Goal: Task Accomplishment & Management: Manage account settings

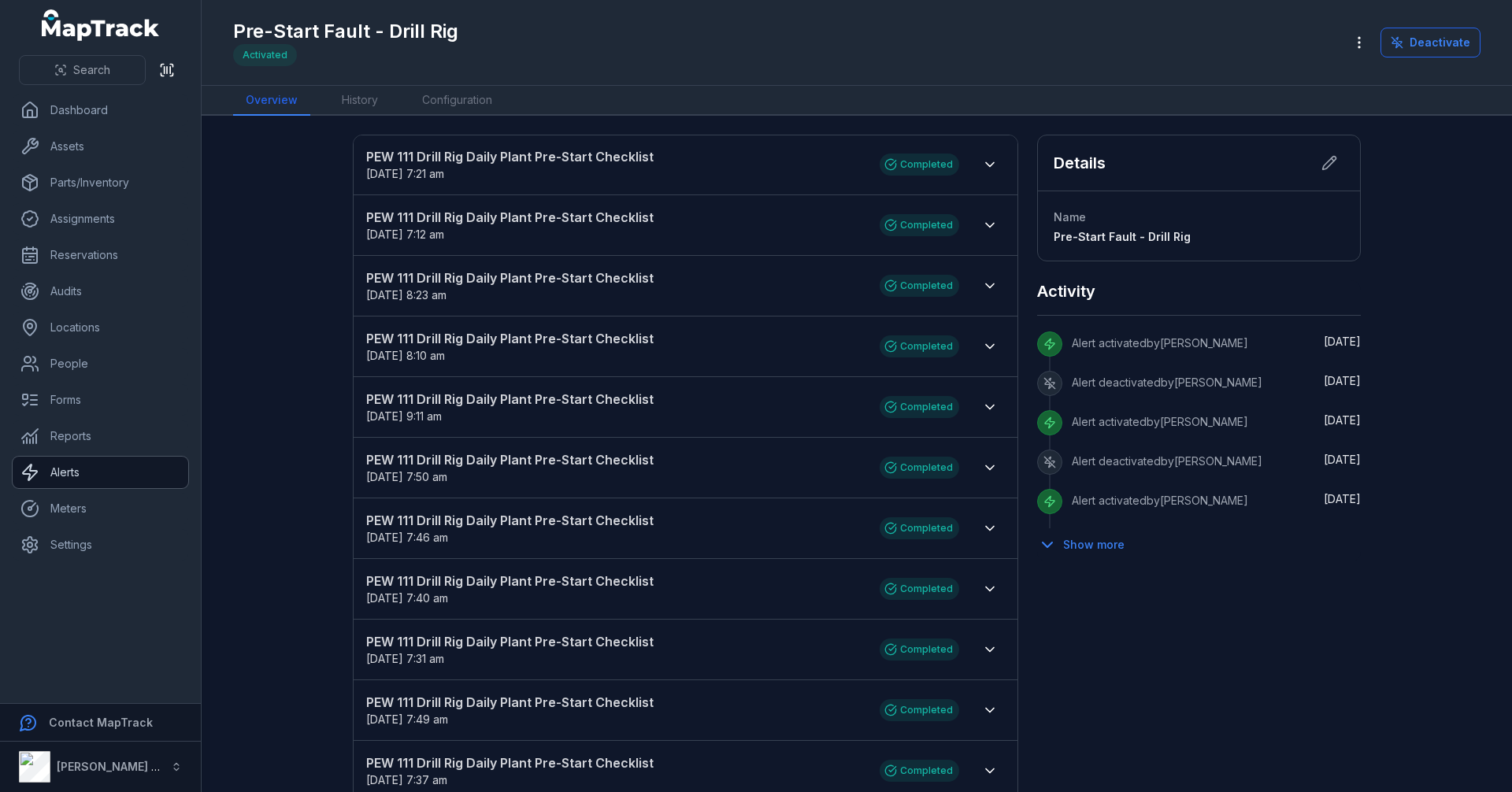
click at [72, 465] on link "Alerts" at bounding box center [100, 473] width 175 height 32
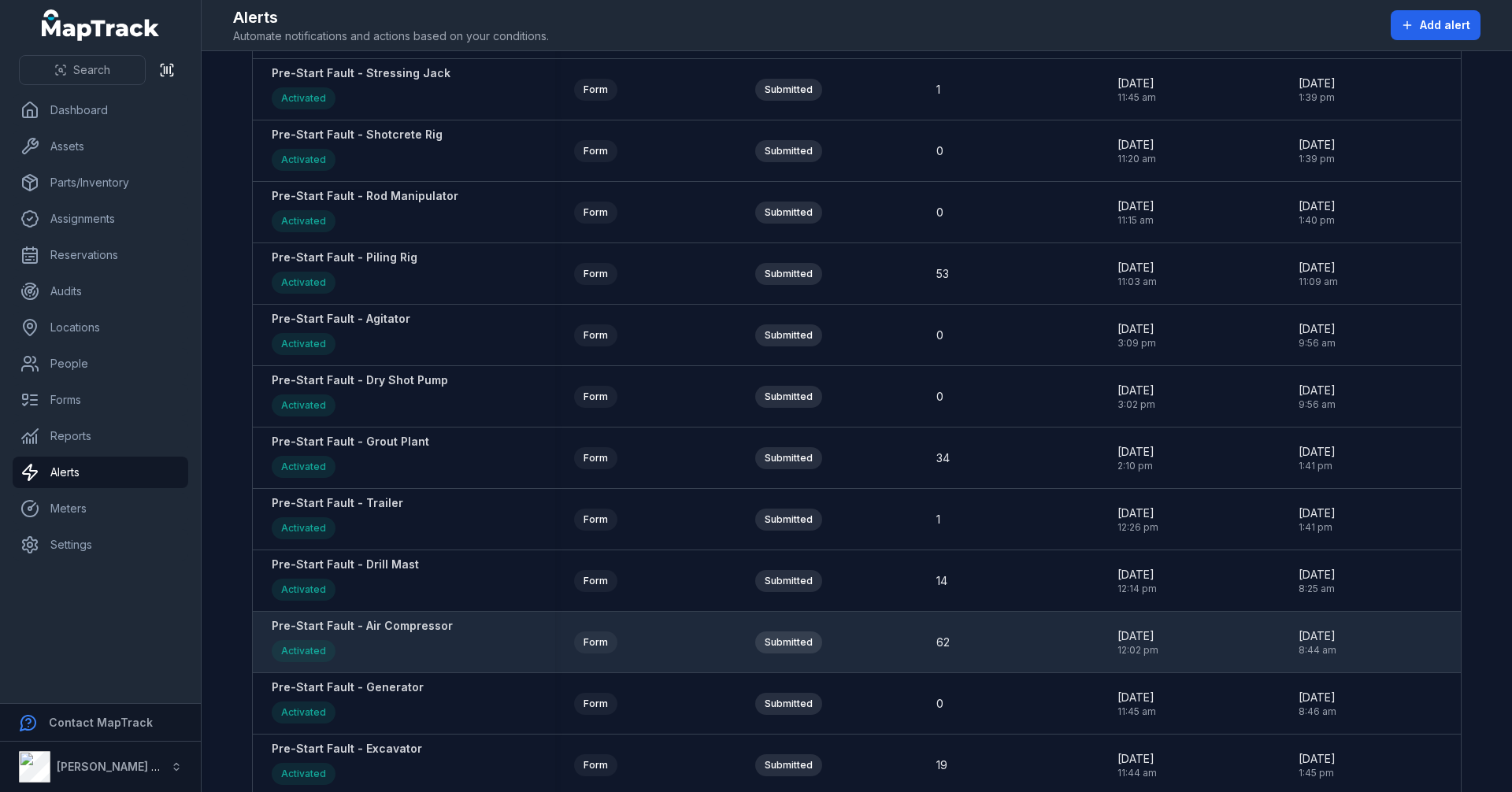
scroll to position [1732, 0]
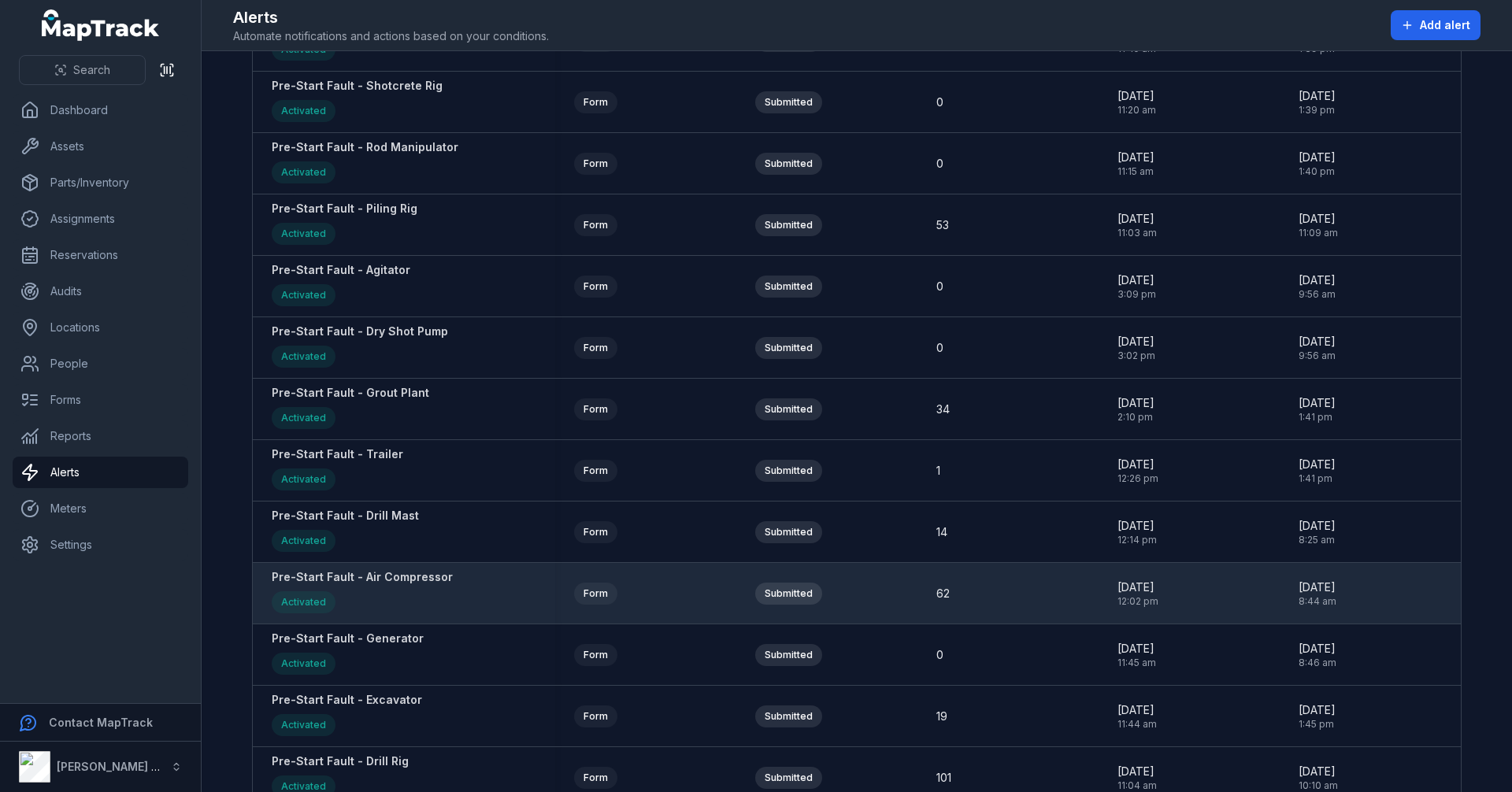
click at [383, 577] on strong "Pre-Start Fault - Air Compressor" at bounding box center [362, 577] width 181 height 16
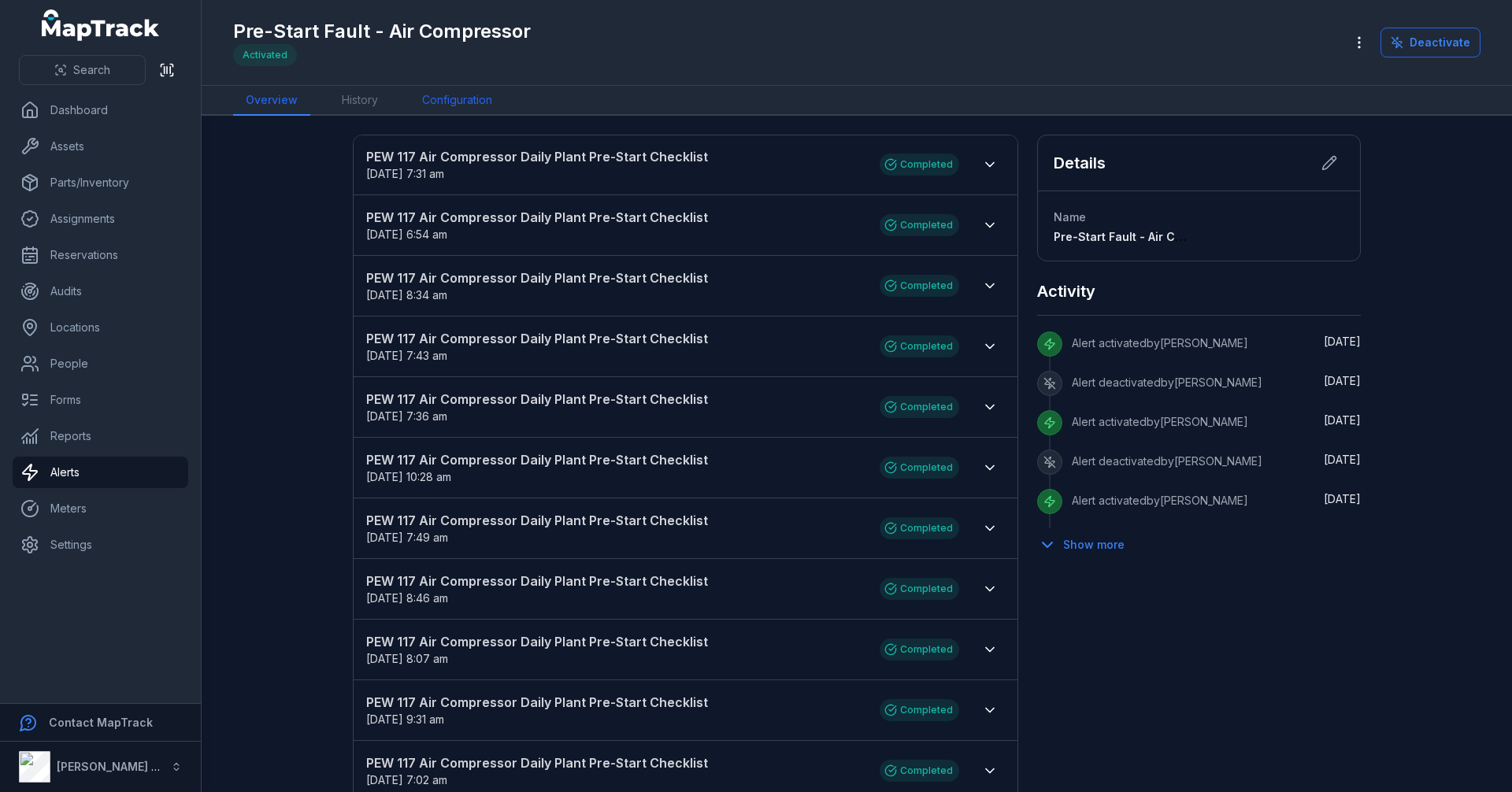
click at [473, 107] on link "Configuration" at bounding box center [457, 101] width 95 height 30
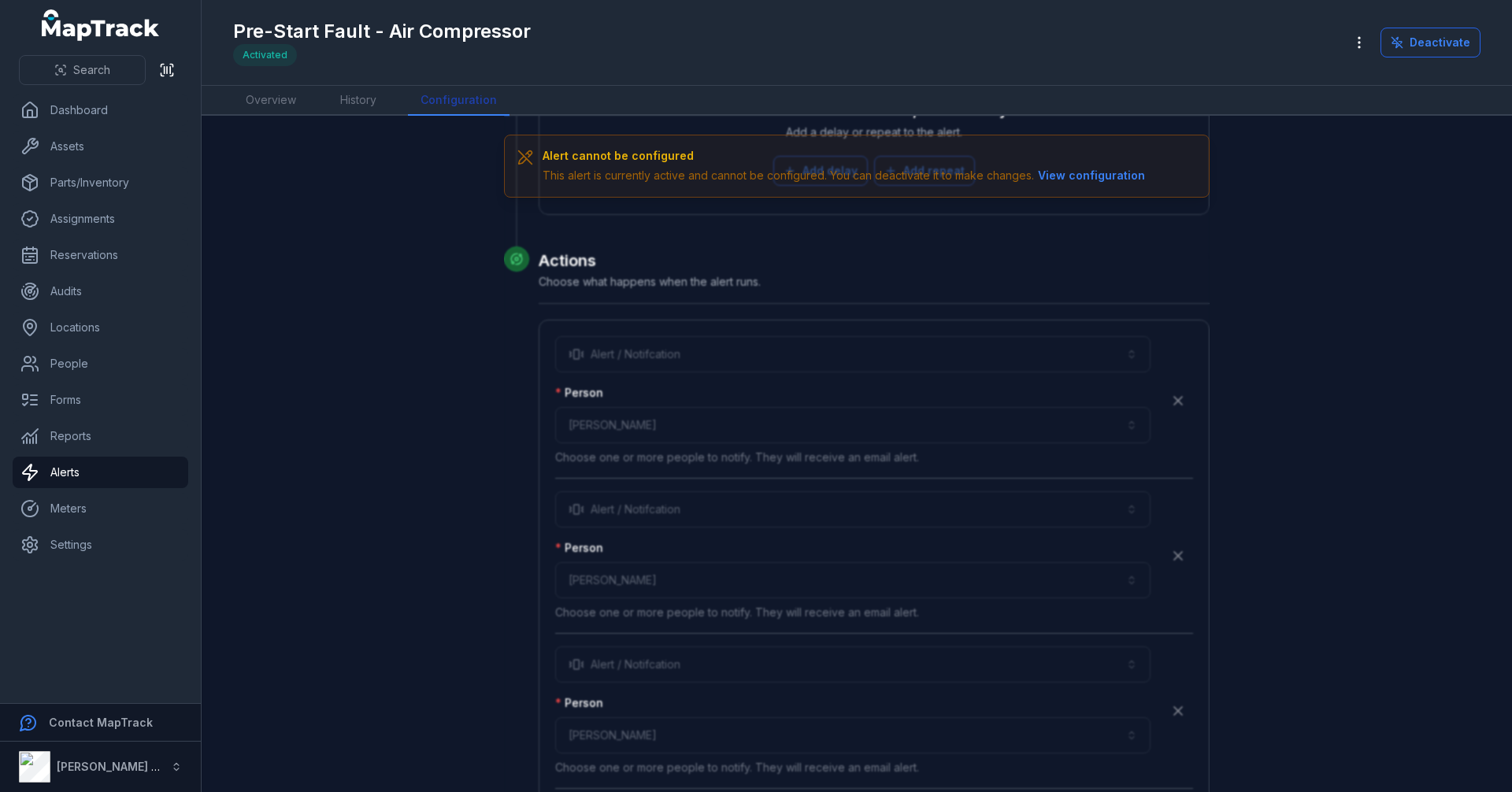
scroll to position [5848, 0]
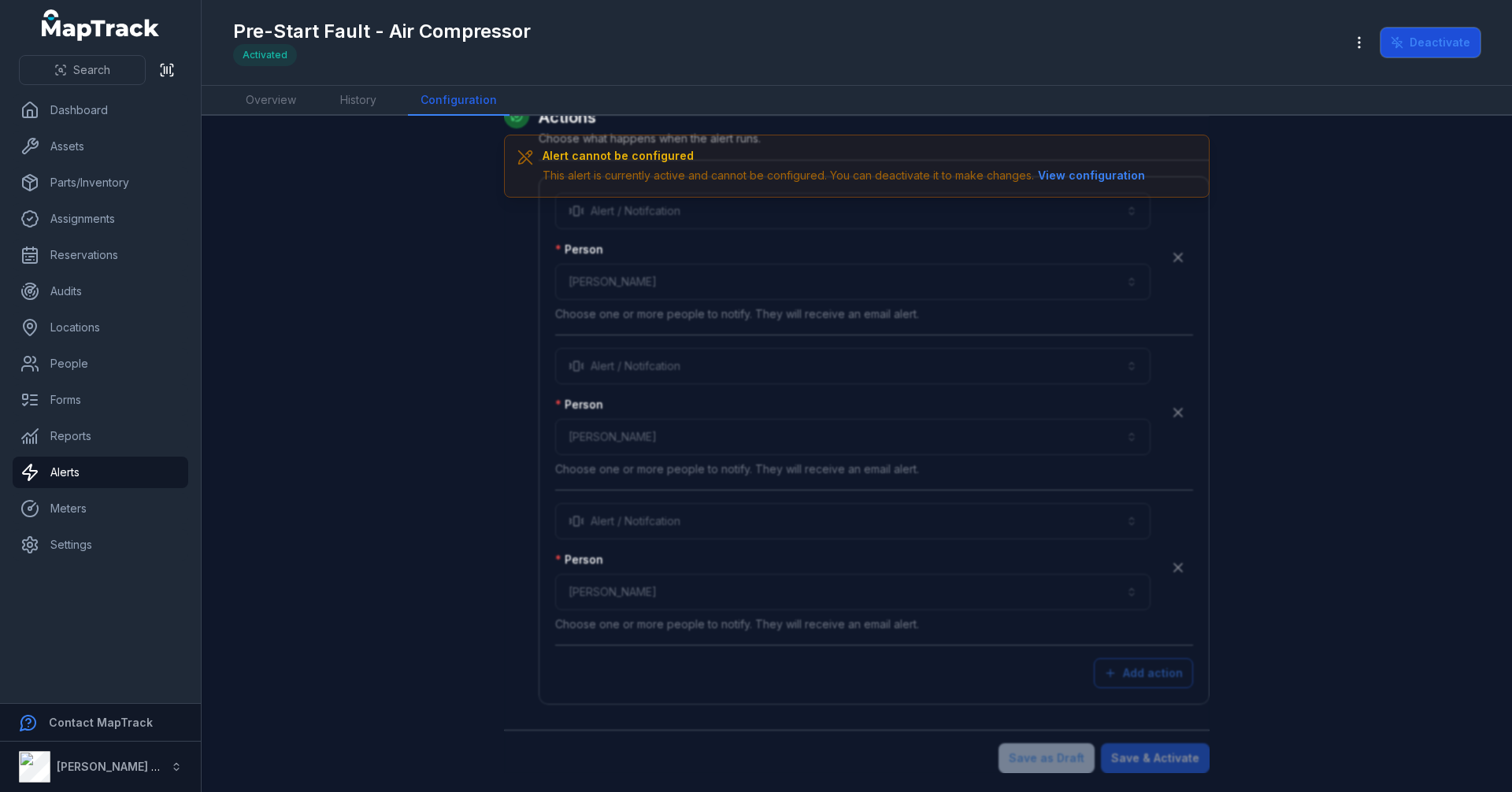
click at [1430, 44] on button "Deactivate" at bounding box center [1430, 43] width 100 height 30
